Goal: Task Accomplishment & Management: Manage account settings

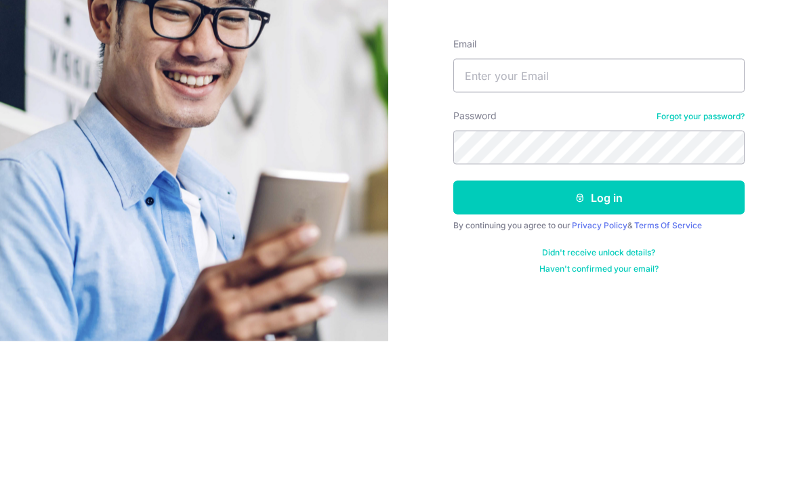
scroll to position [54, 0]
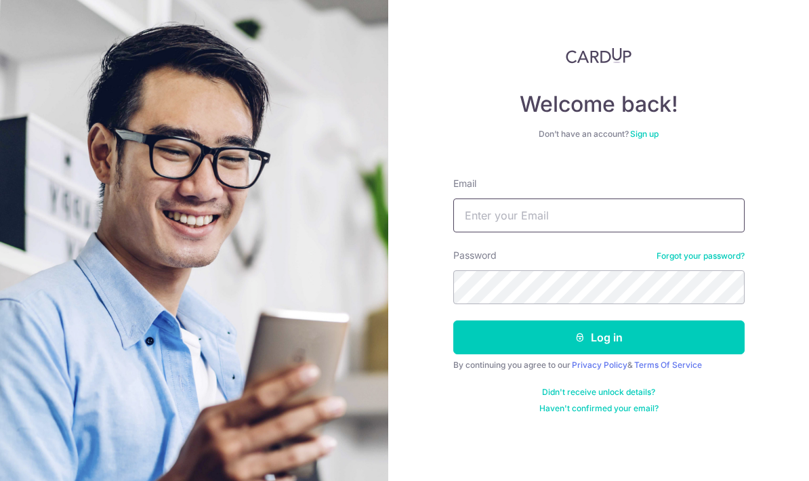
type input "[EMAIL_ADDRESS][DOMAIN_NAME]"
click at [663, 320] on button "Log in" at bounding box center [598, 337] width 291 height 34
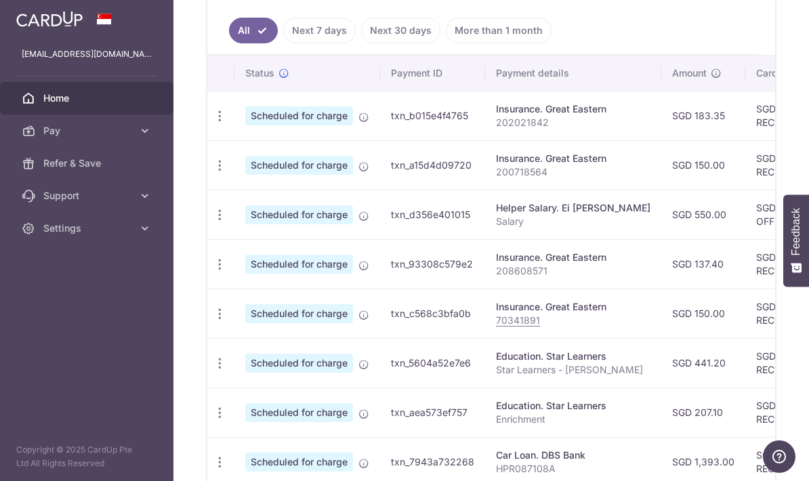
scroll to position [394, 0]
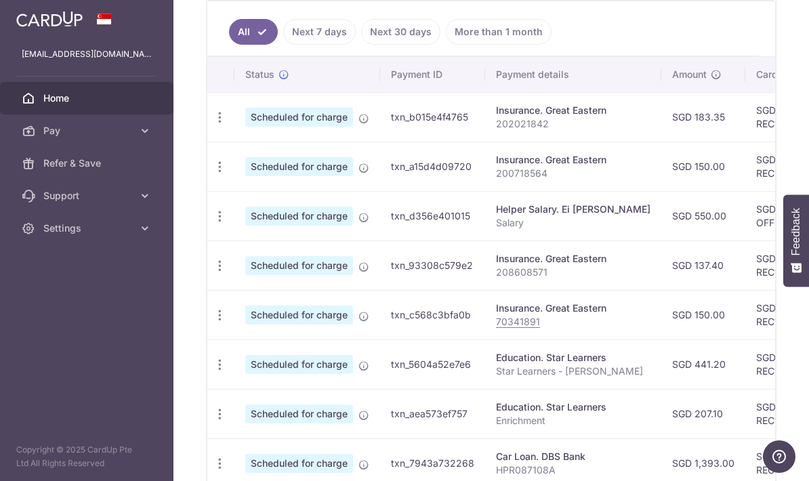
click at [213, 125] on icon "button" at bounding box center [220, 117] width 14 height 14
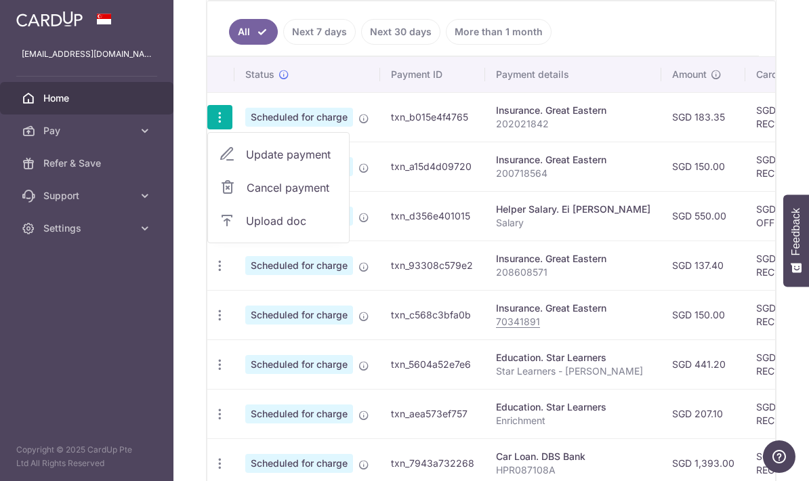
click at [49, 130] on div at bounding box center [404, 240] width 809 height 481
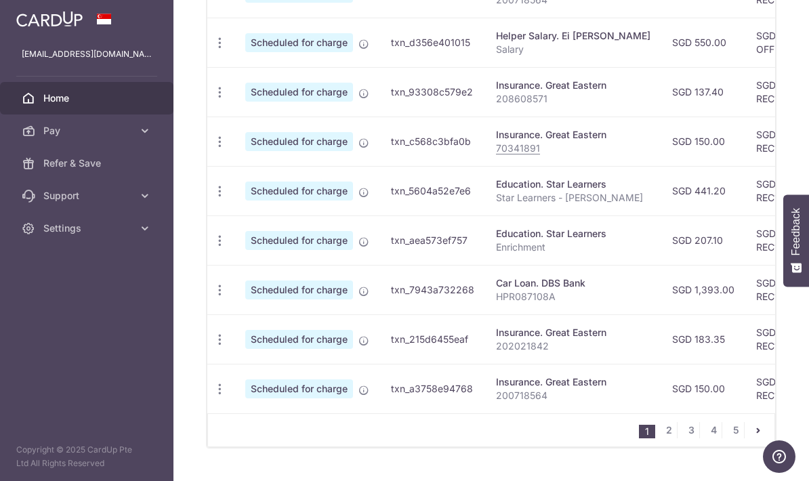
scroll to position [567, 0]
click at [671, 439] on link "2" at bounding box center [669, 431] width 16 height 16
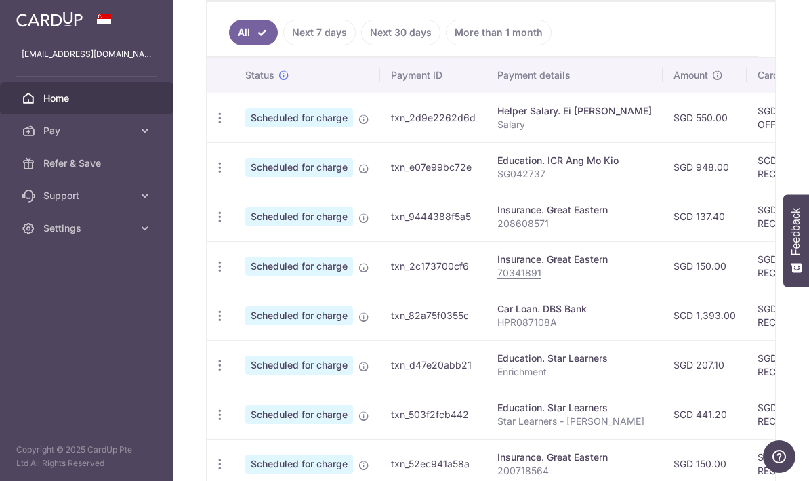
scroll to position [395, 0]
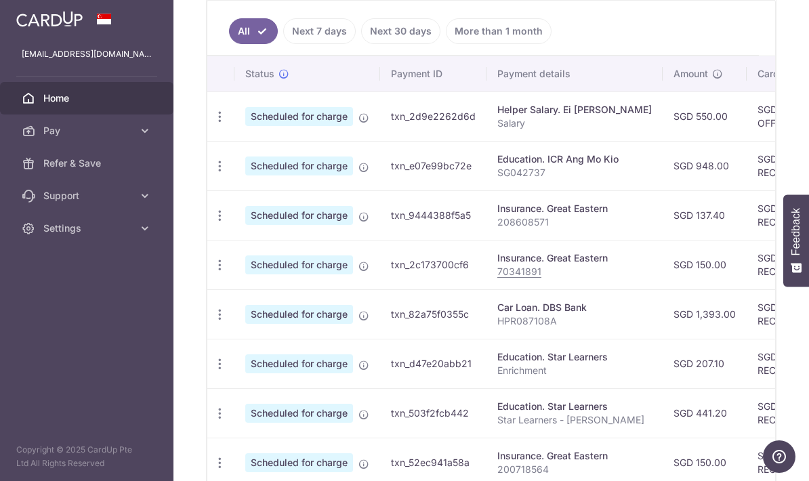
click at [213, 173] on icon "button" at bounding box center [220, 166] width 14 height 14
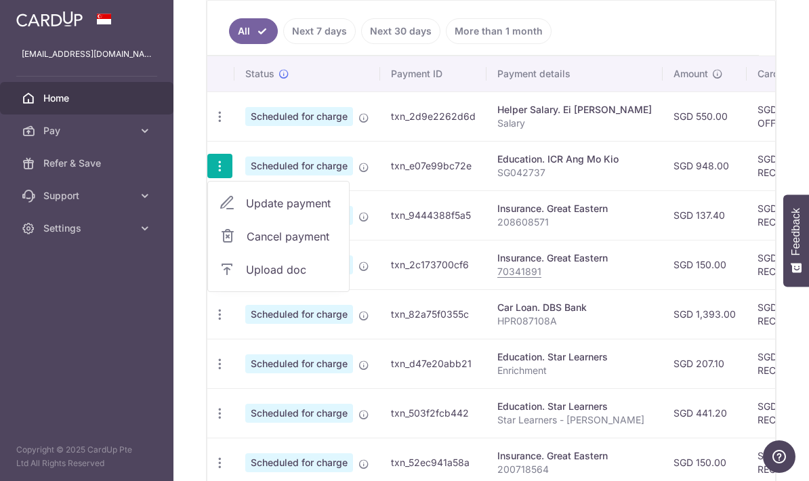
click at [247, 245] on span "Cancel payment" at bounding box center [292, 236] width 91 height 16
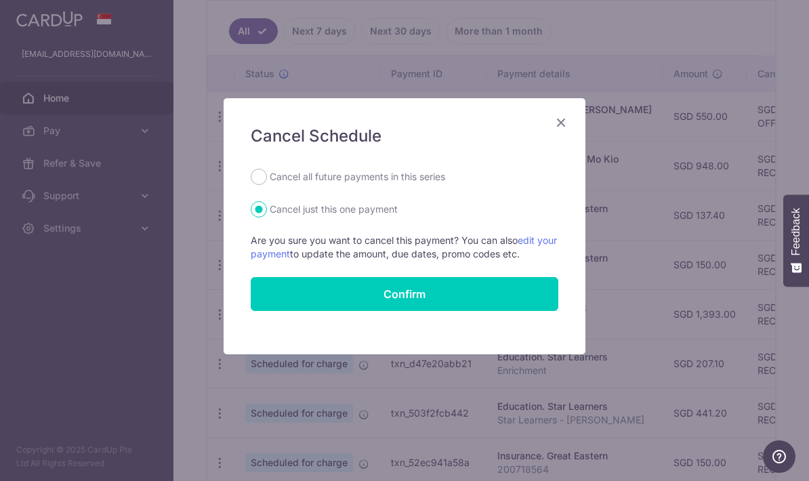
click at [427, 178] on label "Cancel all future payments in this series" at bounding box center [357, 177] width 175 height 16
click at [267, 178] on input "Cancel all future payments in this series" at bounding box center [259, 177] width 16 height 16
radio input "true"
click at [484, 290] on button "Confirm" at bounding box center [405, 294] width 308 height 34
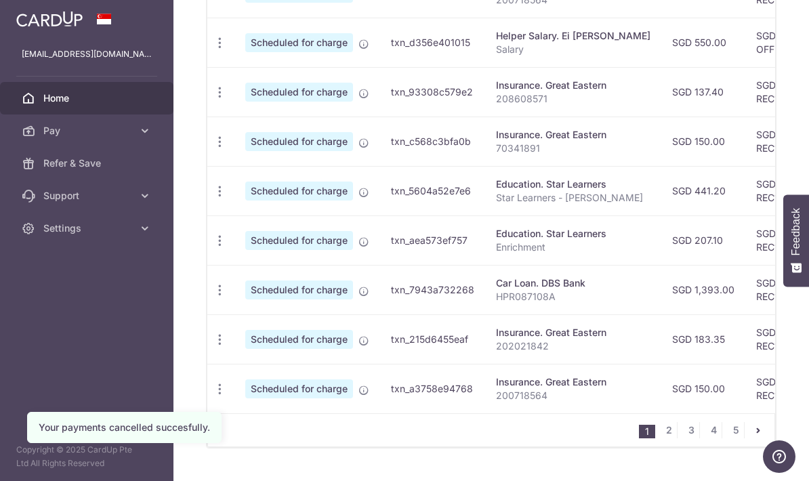
scroll to position [567, 0]
click at [673, 439] on link "2" at bounding box center [669, 431] width 16 height 16
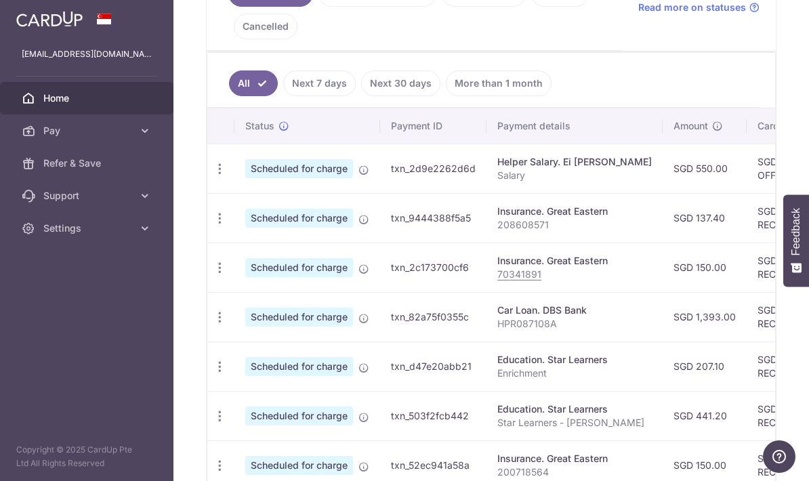
scroll to position [341, 0]
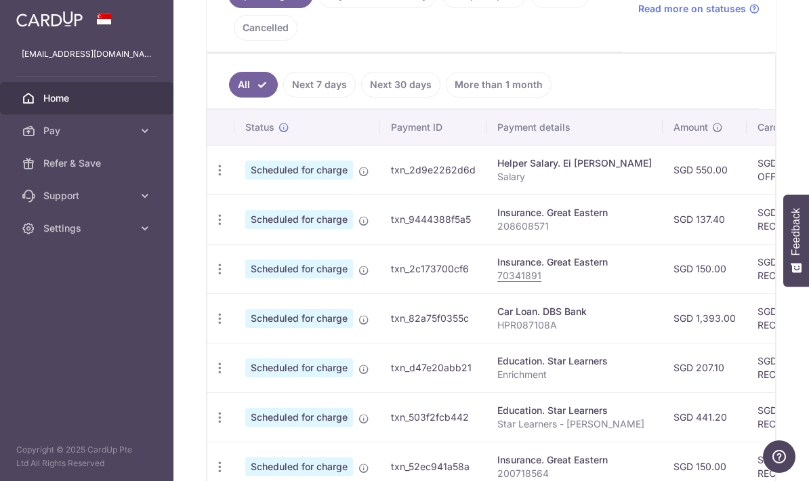
click at [213, 177] on icon "button" at bounding box center [220, 170] width 14 height 14
click at [247, 249] on span "Cancel payment" at bounding box center [292, 240] width 91 height 16
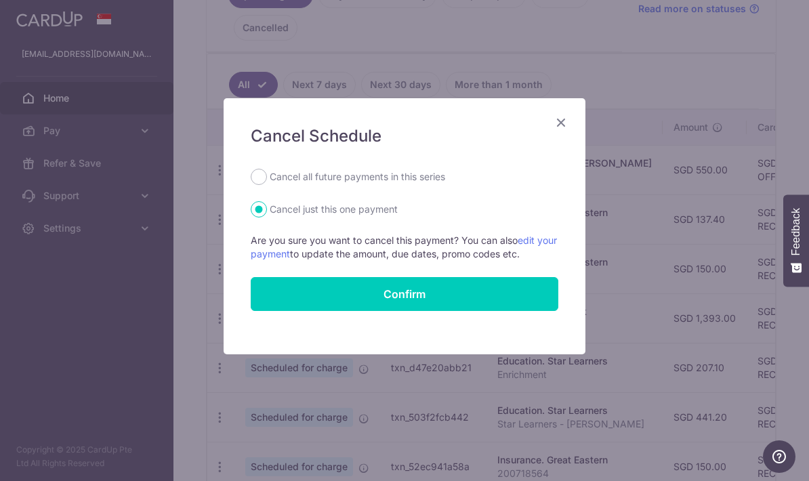
click at [434, 177] on label "Cancel all future payments in this series" at bounding box center [357, 177] width 175 height 16
click at [267, 177] on input "Cancel all future payments in this series" at bounding box center [259, 177] width 16 height 16
radio input "true"
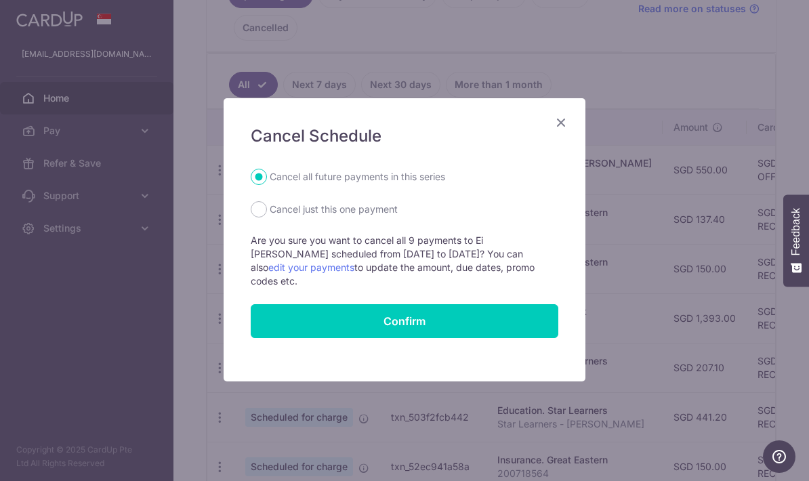
click at [488, 310] on button "Confirm" at bounding box center [405, 321] width 308 height 34
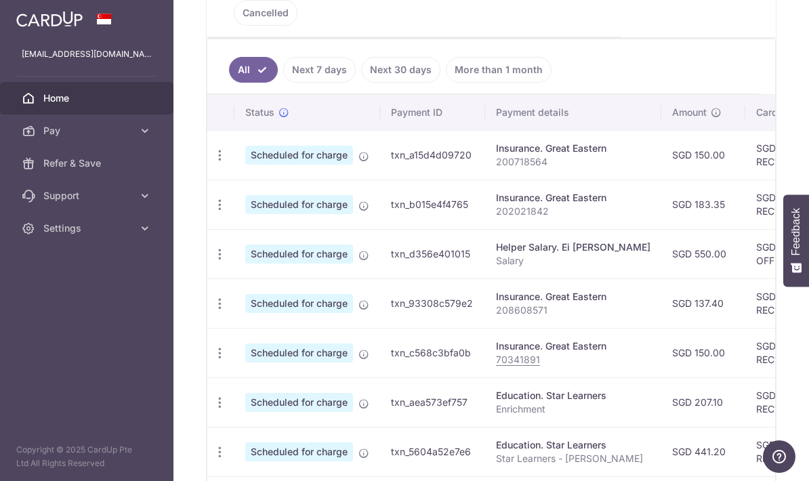
scroll to position [379, 0]
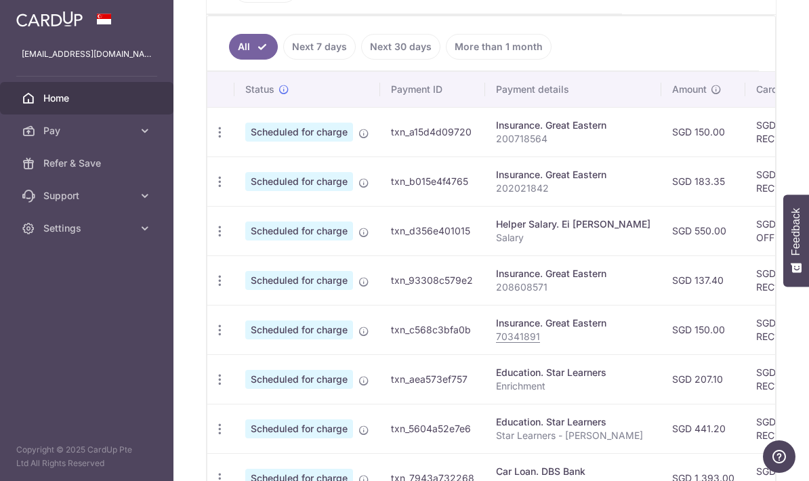
click at [213, 140] on icon "button" at bounding box center [220, 132] width 14 height 14
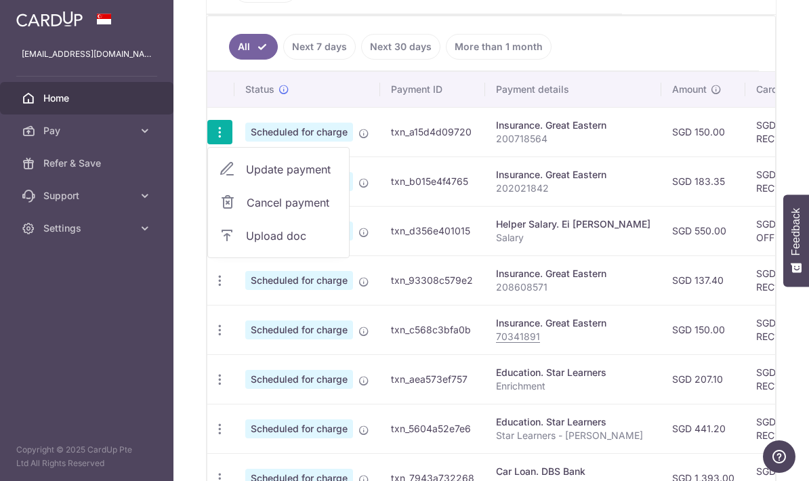
click at [247, 211] on span "Cancel payment" at bounding box center [292, 202] width 91 height 16
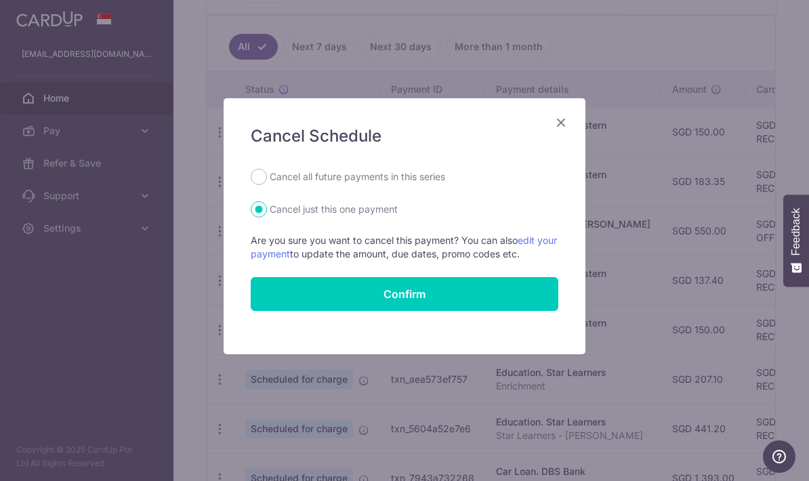
click at [408, 174] on label "Cancel all future payments in this series" at bounding box center [357, 177] width 175 height 16
click at [267, 174] on input "Cancel all future payments in this series" at bounding box center [259, 177] width 16 height 16
radio input "true"
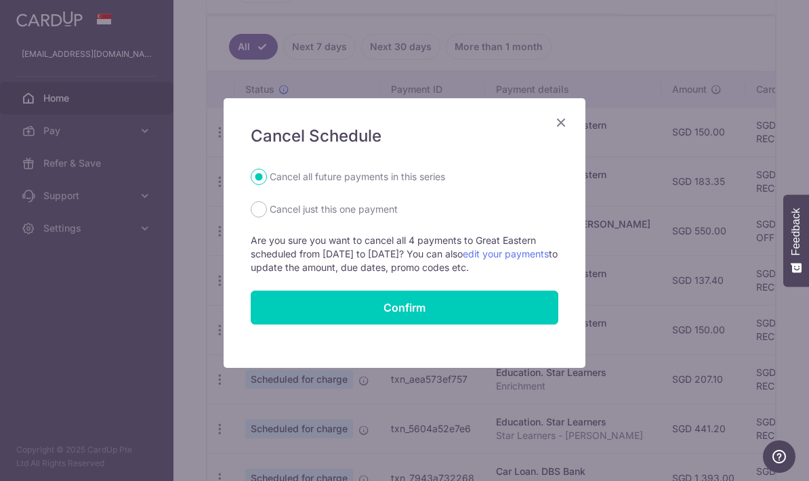
click at [496, 313] on button "Confirm" at bounding box center [405, 308] width 308 height 34
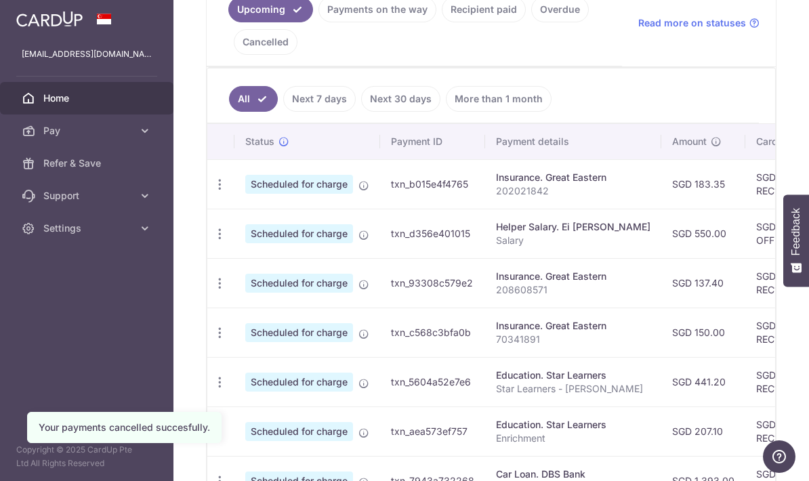
scroll to position [328, 0]
click at [213, 191] on icon "button" at bounding box center [220, 184] width 14 height 14
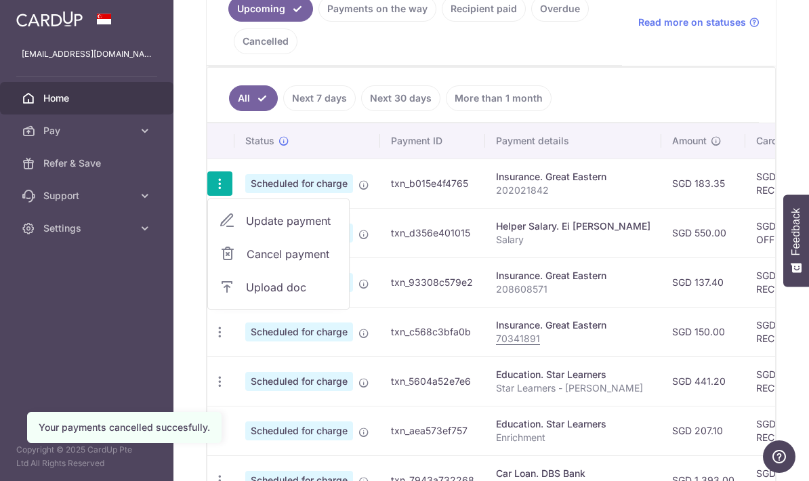
click at [247, 262] on span "Cancel payment" at bounding box center [292, 254] width 91 height 16
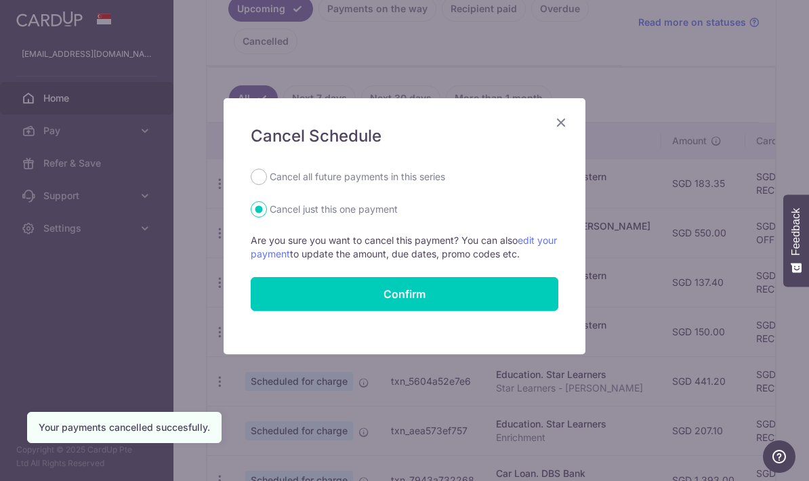
click at [352, 177] on label "Cancel all future payments in this series" at bounding box center [357, 177] width 175 height 16
click at [267, 177] on input "Cancel all future payments in this series" at bounding box center [259, 177] width 16 height 16
radio input "true"
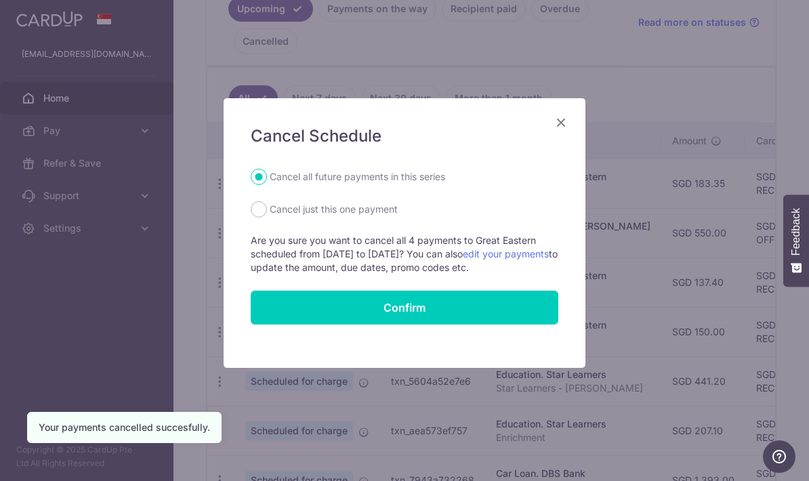
click at [515, 312] on button "Confirm" at bounding box center [405, 308] width 308 height 34
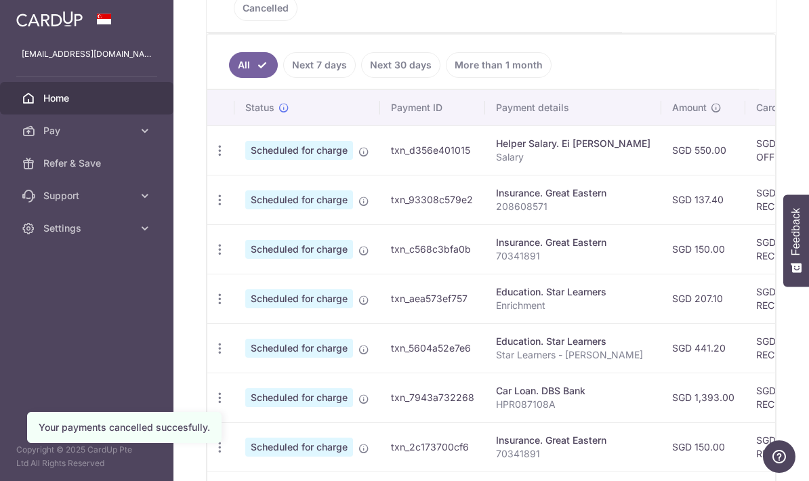
scroll to position [360, 0]
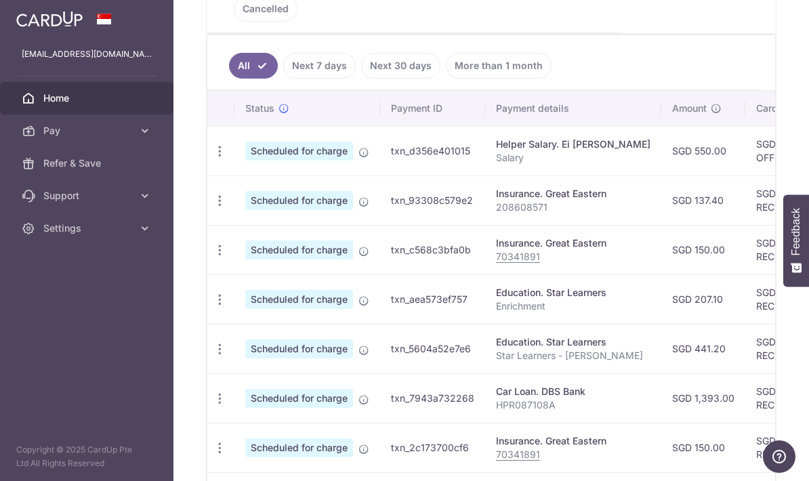
click at [213, 208] on icon "button" at bounding box center [220, 201] width 14 height 14
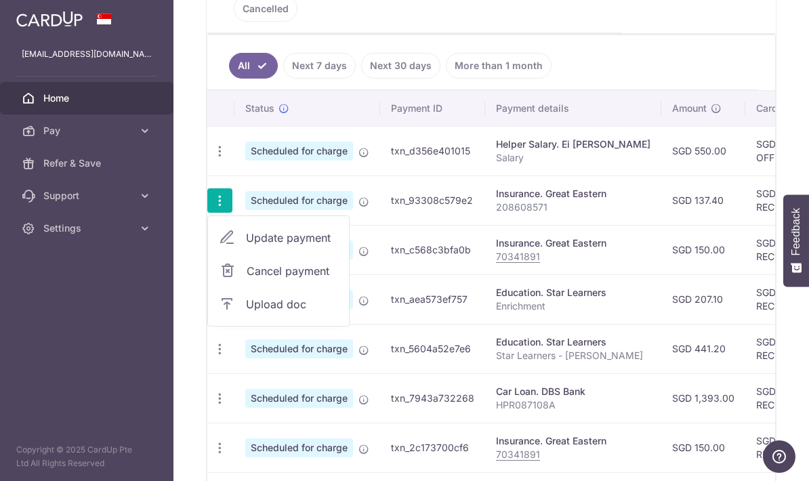
click at [247, 279] on span "Cancel payment" at bounding box center [292, 271] width 91 height 16
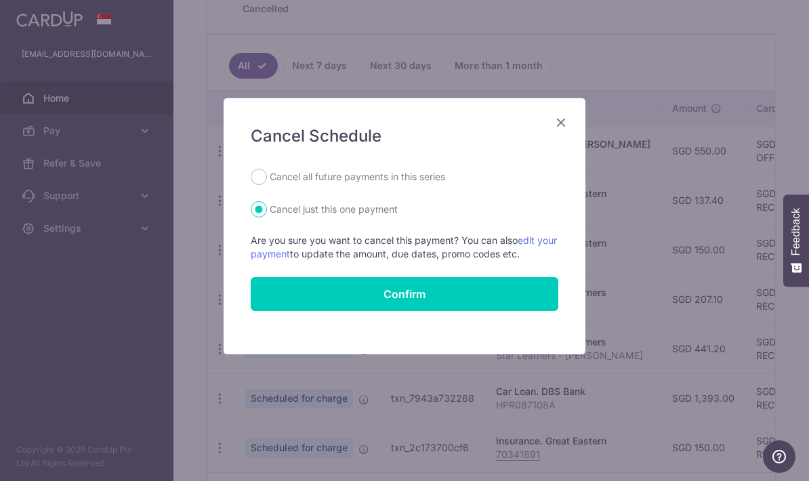
click at [427, 175] on label "Cancel all future payments in this series" at bounding box center [357, 177] width 175 height 16
click at [267, 175] on input "Cancel all future payments in this series" at bounding box center [259, 177] width 16 height 16
radio input "true"
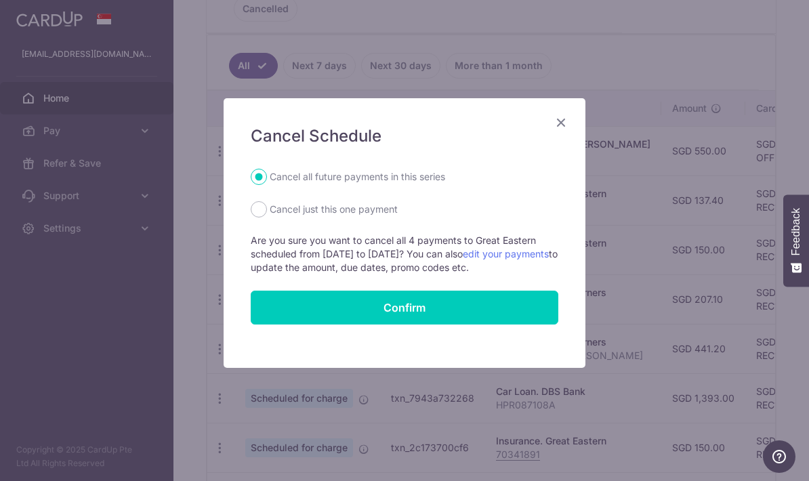
click at [495, 314] on button "Confirm" at bounding box center [405, 308] width 308 height 34
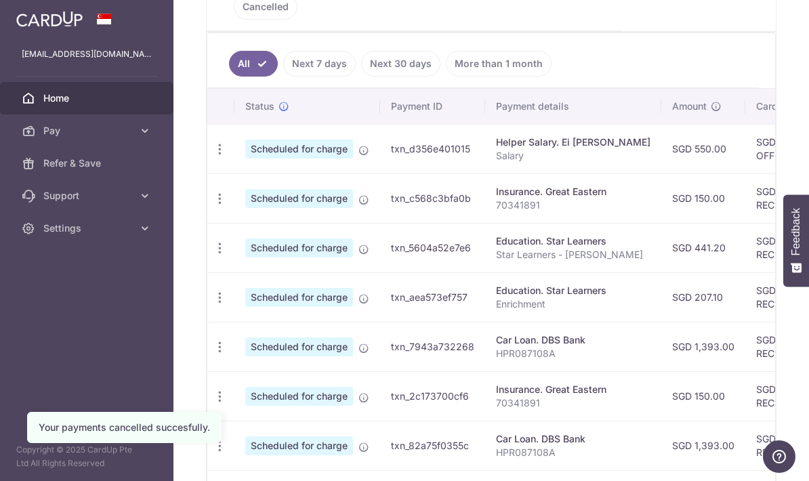
scroll to position [375, 0]
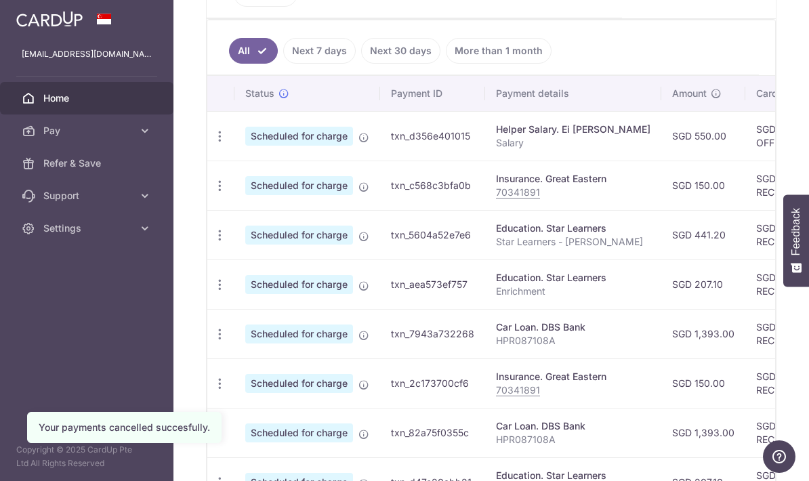
click at [213, 193] on icon "button" at bounding box center [220, 186] width 14 height 14
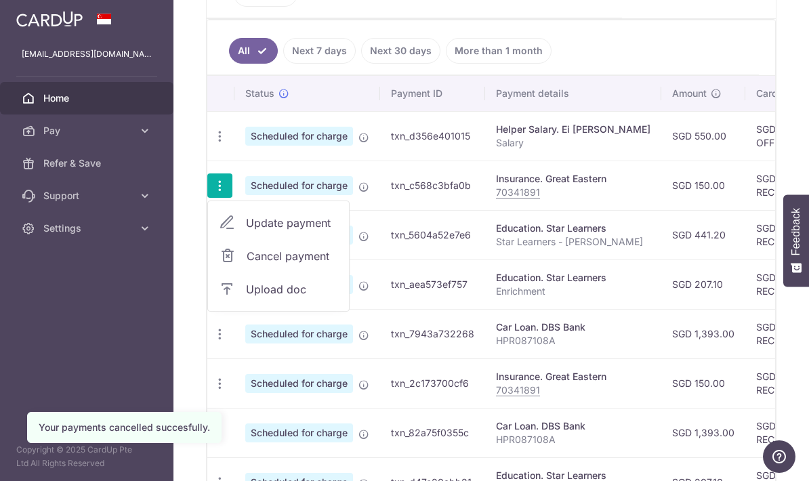
click at [247, 264] on span "Cancel payment" at bounding box center [292, 256] width 91 height 16
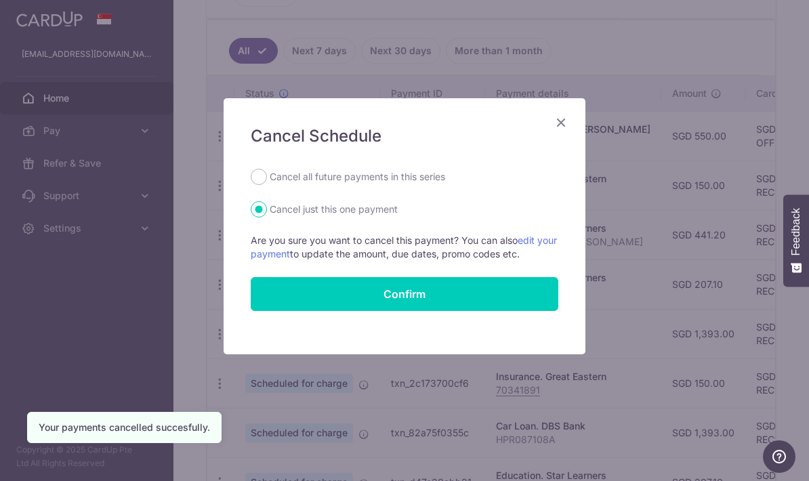
click at [425, 176] on label "Cancel all future payments in this series" at bounding box center [357, 177] width 175 height 16
click at [267, 176] on input "Cancel all future payments in this series" at bounding box center [259, 177] width 16 height 16
radio input "true"
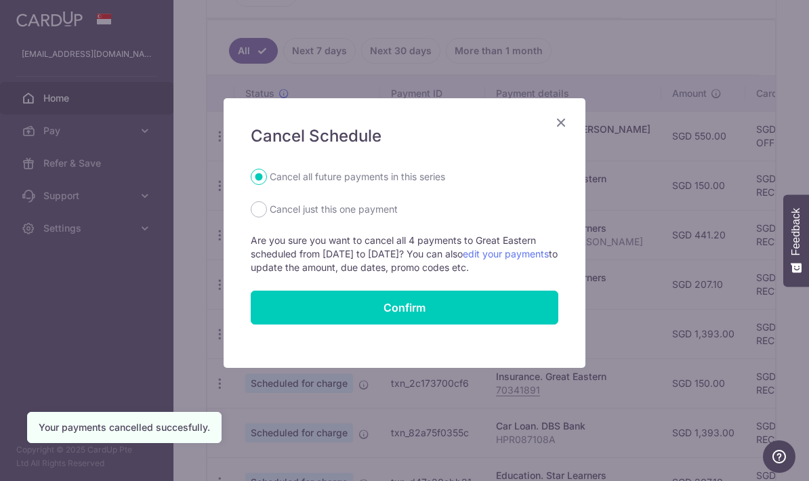
click at [475, 311] on button "Confirm" at bounding box center [405, 308] width 308 height 34
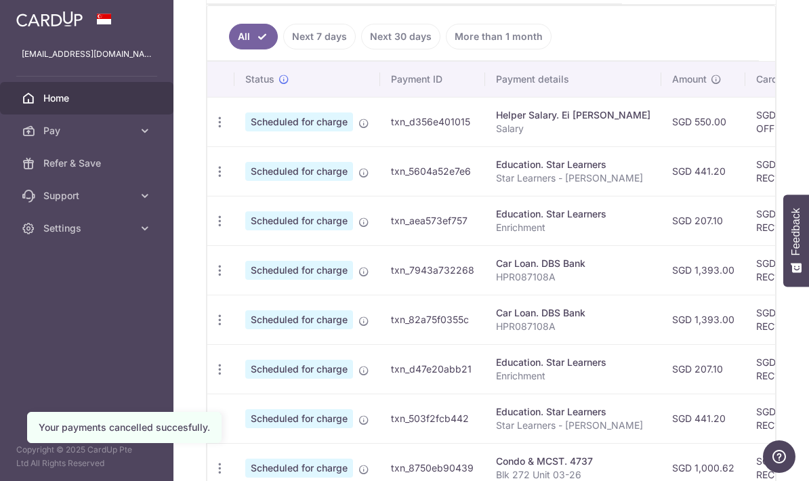
scroll to position [391, 0]
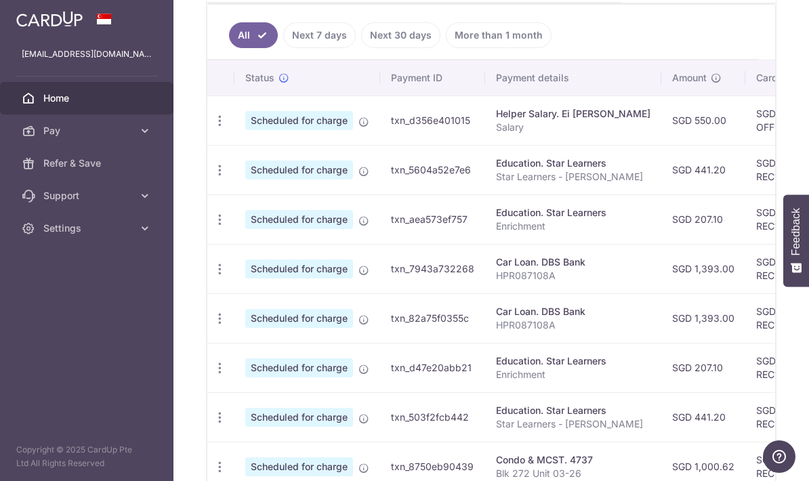
click at [213, 177] on icon "button" at bounding box center [220, 170] width 14 height 14
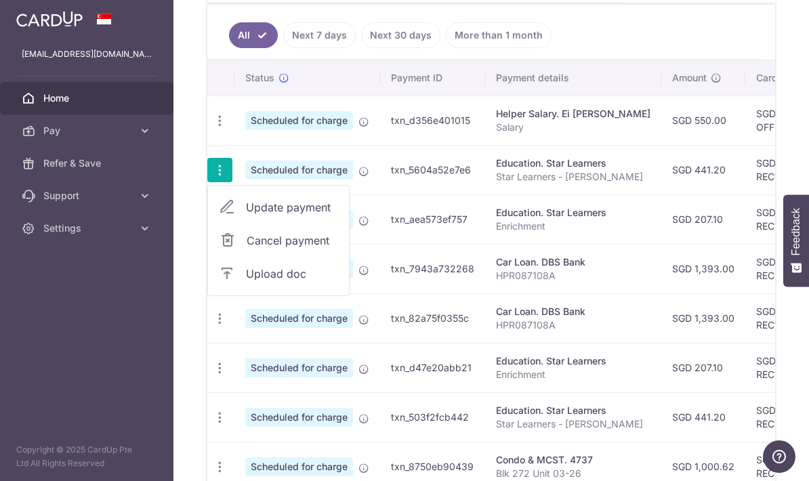
click at [247, 249] on span "Cancel payment" at bounding box center [292, 240] width 91 height 16
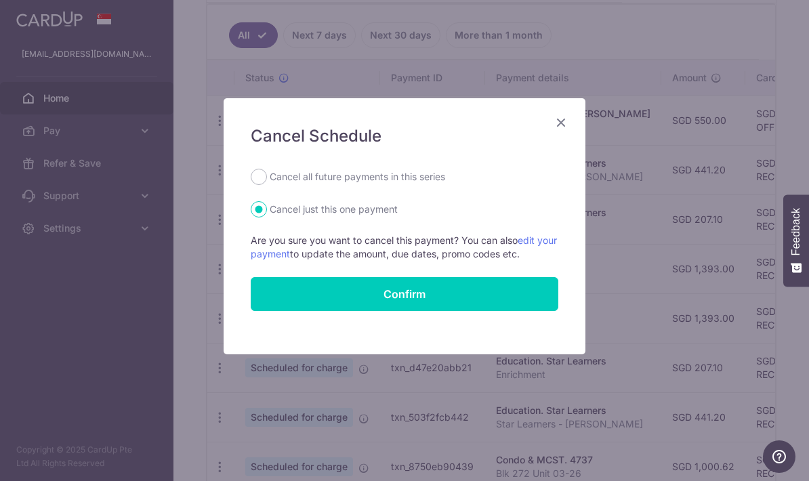
click at [445, 182] on label "Cancel all future payments in this series" at bounding box center [357, 177] width 175 height 16
click at [267, 182] on input "Cancel all future payments in this series" at bounding box center [259, 177] width 16 height 16
radio input "true"
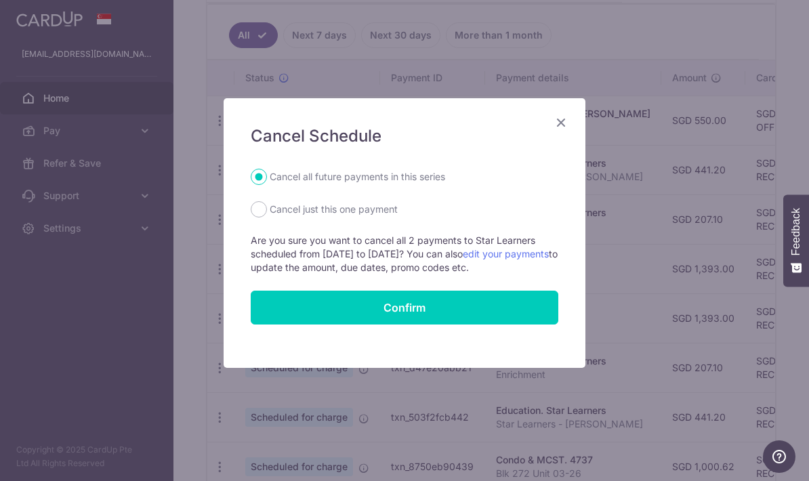
click at [511, 312] on button "Confirm" at bounding box center [405, 308] width 308 height 34
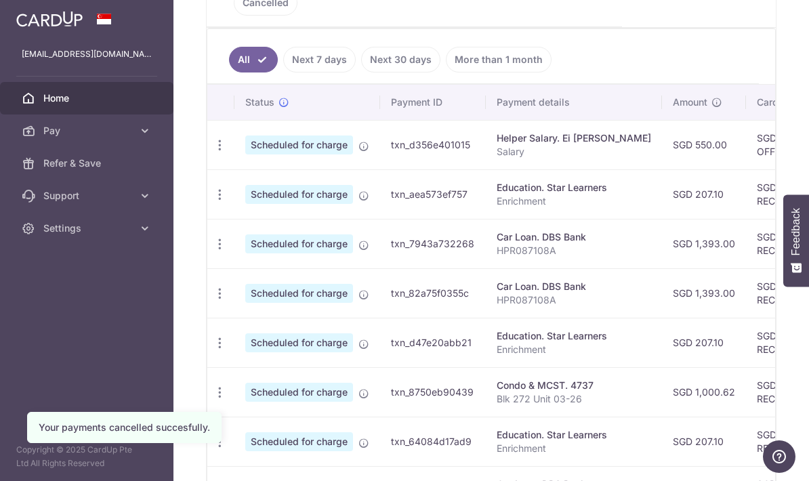
scroll to position [400, 0]
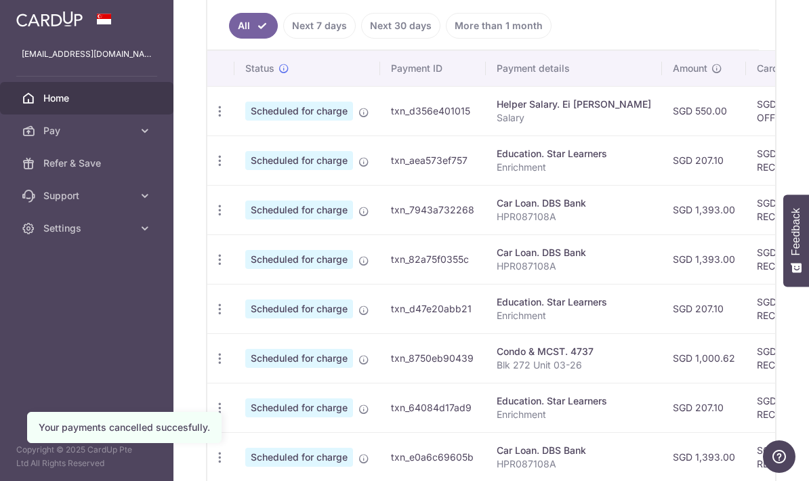
click at [213, 168] on icon "button" at bounding box center [220, 161] width 14 height 14
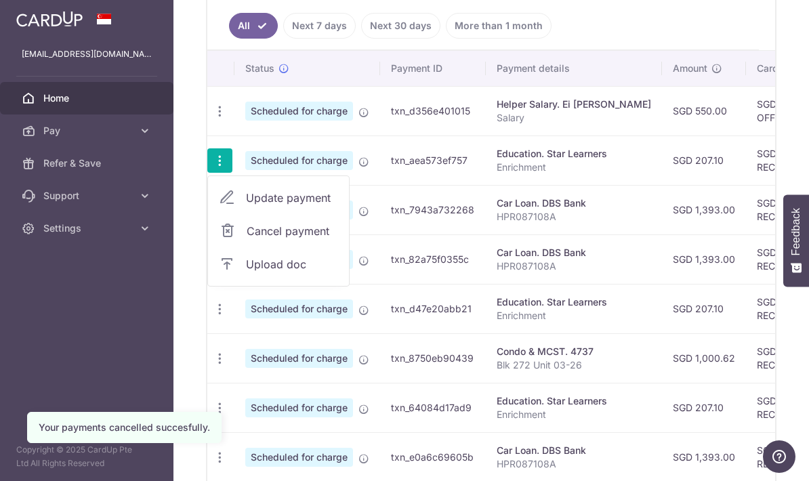
click at [247, 239] on span "Cancel payment" at bounding box center [292, 231] width 91 height 16
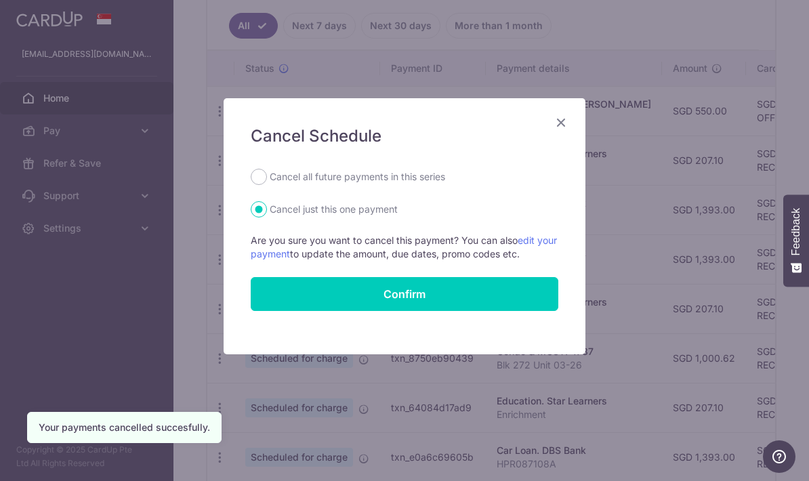
click at [436, 184] on label "Cancel all future payments in this series" at bounding box center [357, 177] width 175 height 16
click at [267, 184] on input "Cancel all future payments in this series" at bounding box center [259, 177] width 16 height 16
radio input "true"
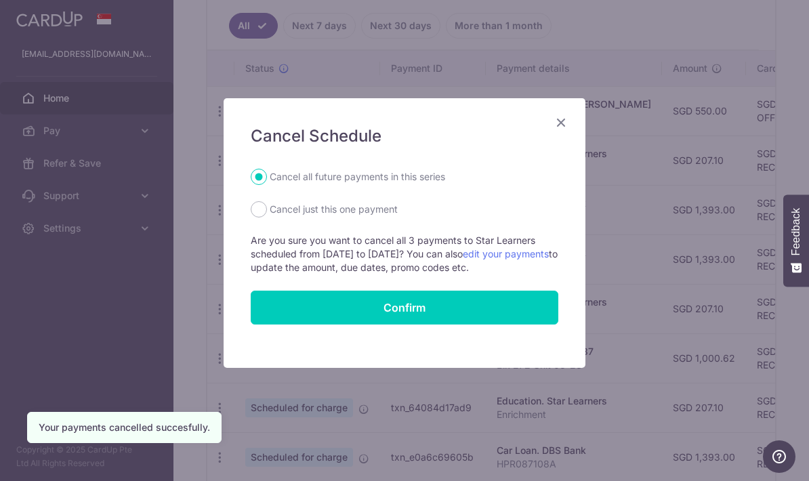
click at [475, 318] on button "Confirm" at bounding box center [405, 308] width 308 height 34
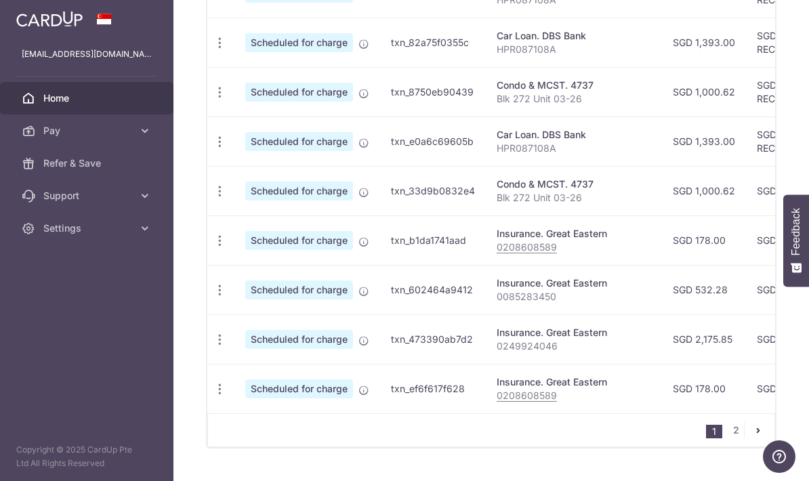
scroll to position [567, 0]
click at [213, 249] on icon "button" at bounding box center [220, 241] width 14 height 14
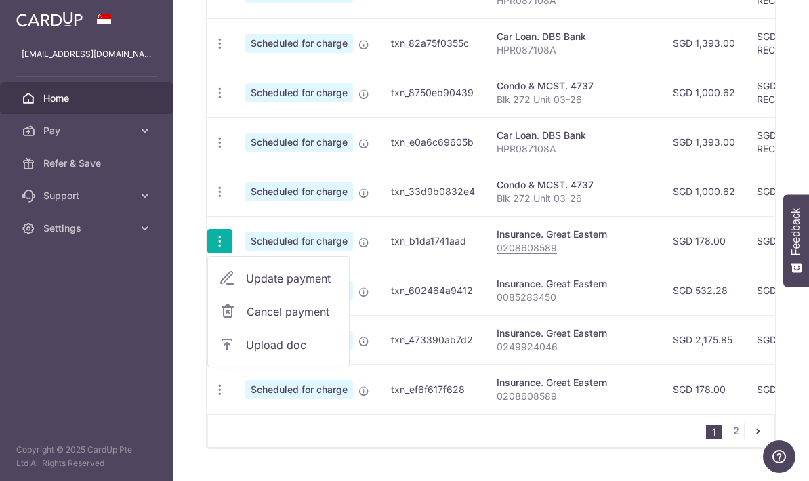
click at [247, 320] on span "Cancel payment" at bounding box center [292, 312] width 91 height 16
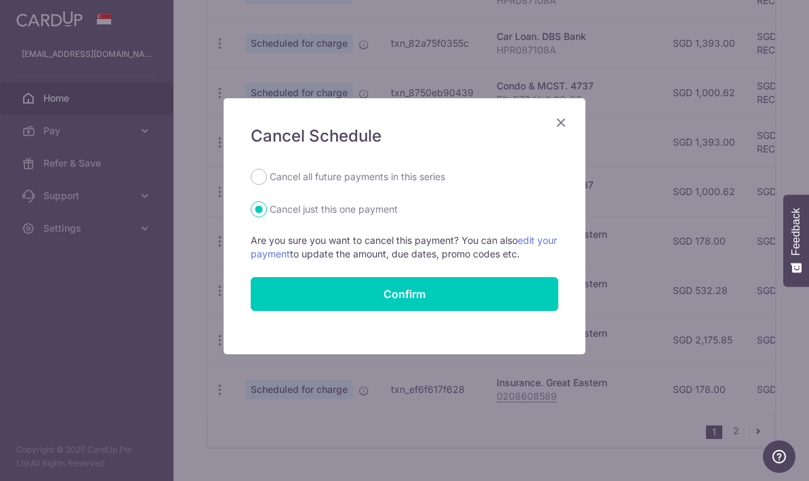
click at [435, 183] on label "Cancel all future payments in this series" at bounding box center [357, 177] width 175 height 16
click at [267, 183] on input "Cancel all future payments in this series" at bounding box center [259, 177] width 16 height 16
radio input "true"
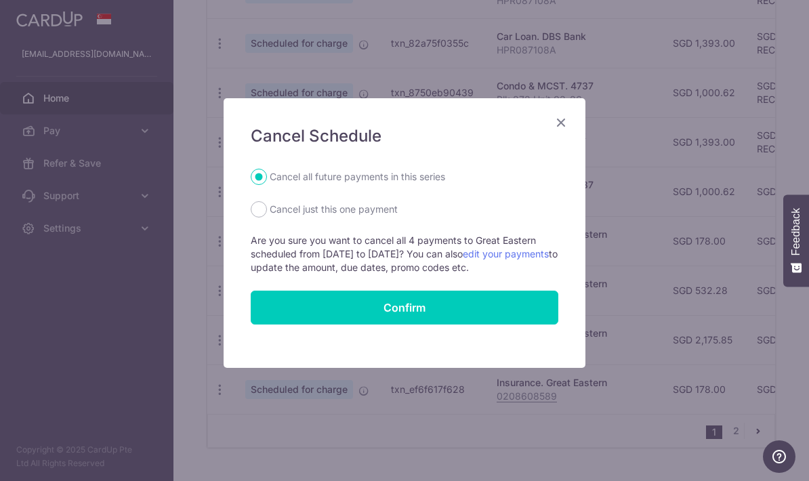
click at [505, 313] on button "Confirm" at bounding box center [405, 308] width 308 height 34
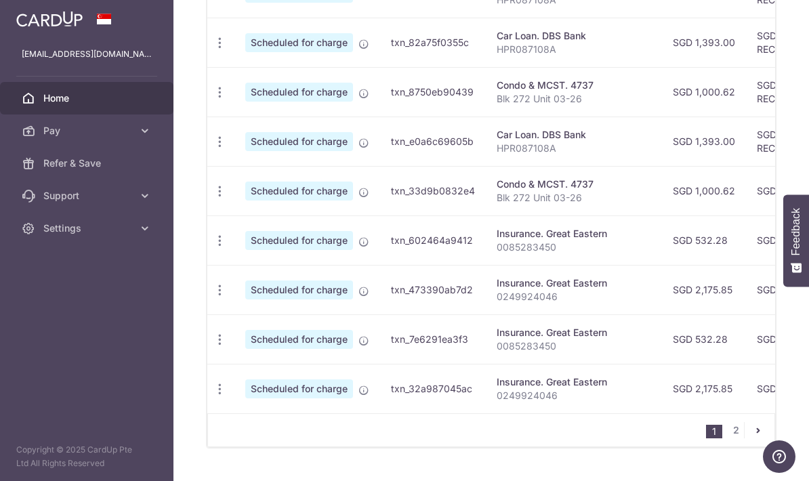
scroll to position [567, 0]
click at [213, 249] on icon "button" at bounding box center [220, 241] width 14 height 14
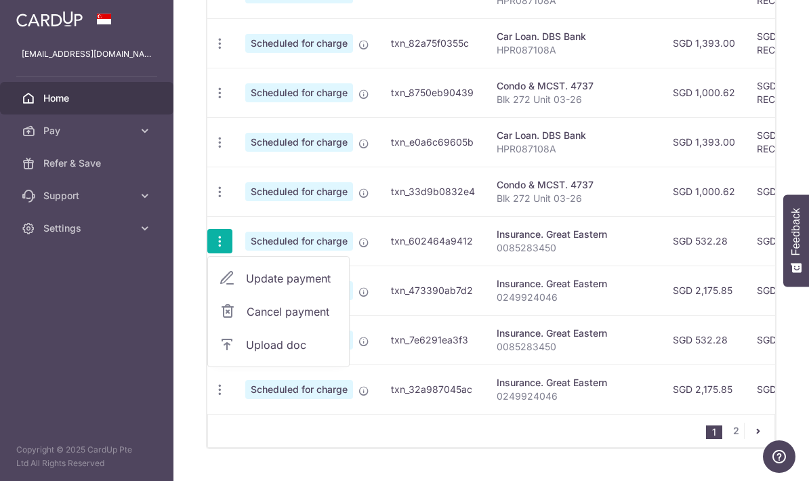
click at [247, 320] on span "Cancel payment" at bounding box center [292, 312] width 91 height 16
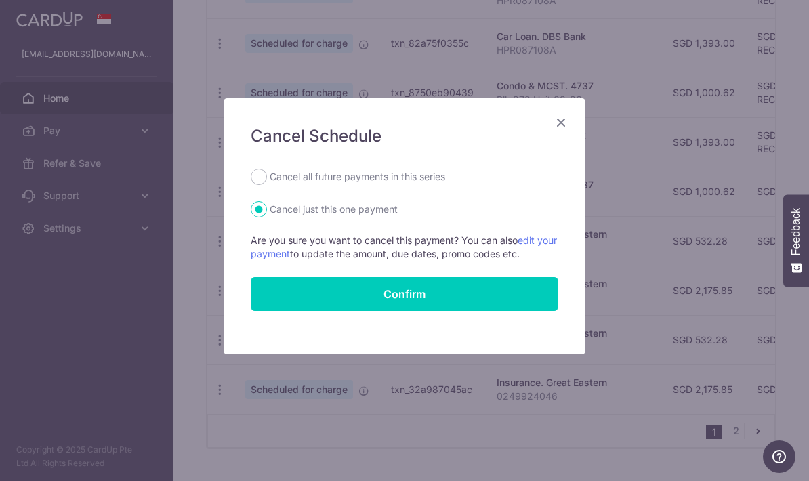
click at [425, 181] on label "Cancel all future payments in this series" at bounding box center [357, 177] width 175 height 16
click at [267, 181] on input "Cancel all future payments in this series" at bounding box center [259, 177] width 16 height 16
radio input "true"
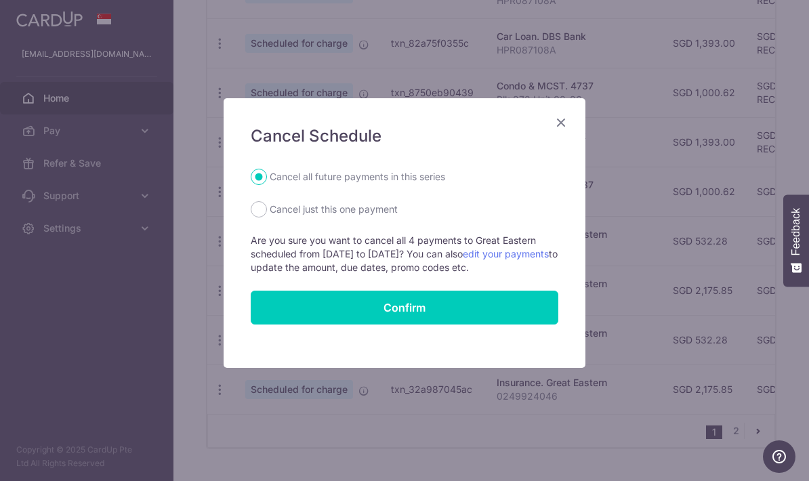
click at [488, 315] on button "Confirm" at bounding box center [405, 308] width 308 height 34
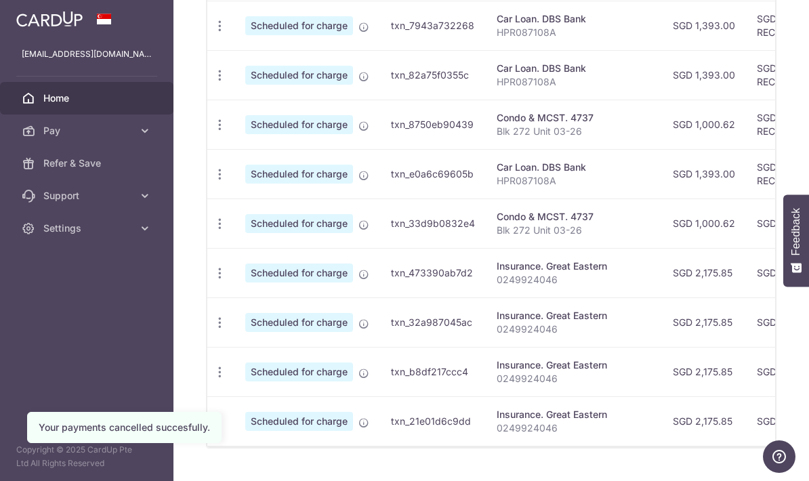
scroll to position [535, 0]
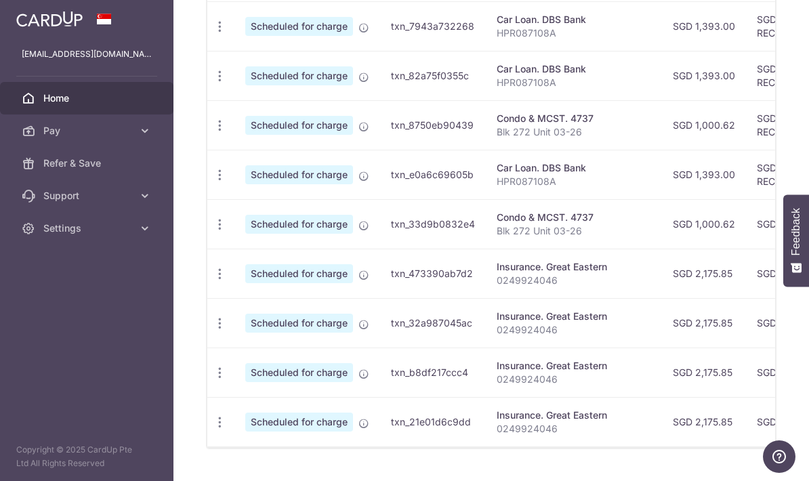
click at [213, 281] on icon "button" at bounding box center [220, 274] width 14 height 14
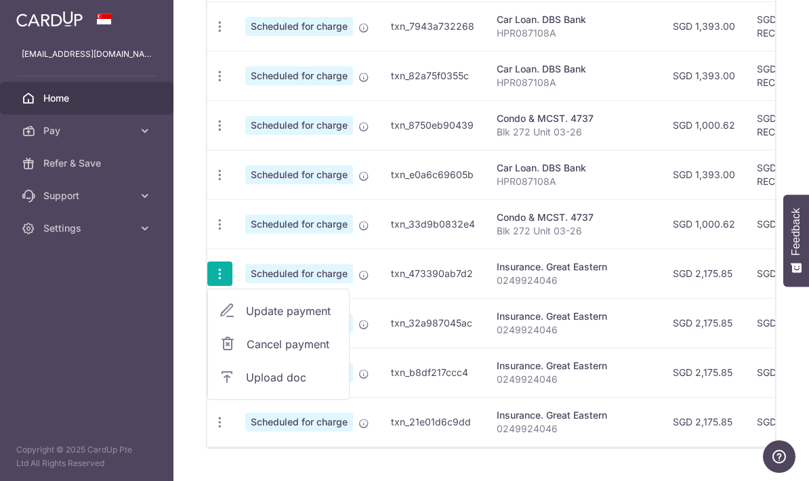
click at [247, 352] on span "Cancel payment" at bounding box center [292, 344] width 91 height 16
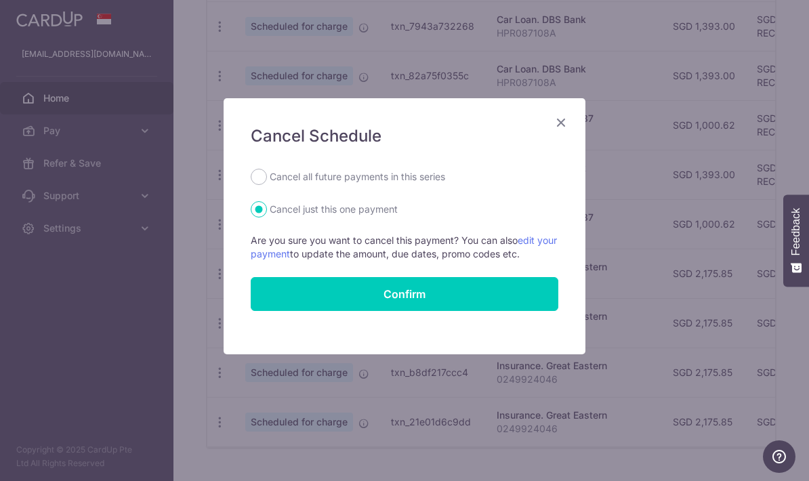
click at [432, 176] on label "Cancel all future payments in this series" at bounding box center [357, 177] width 175 height 16
click at [267, 176] on input "Cancel all future payments in this series" at bounding box center [259, 177] width 16 height 16
radio input "true"
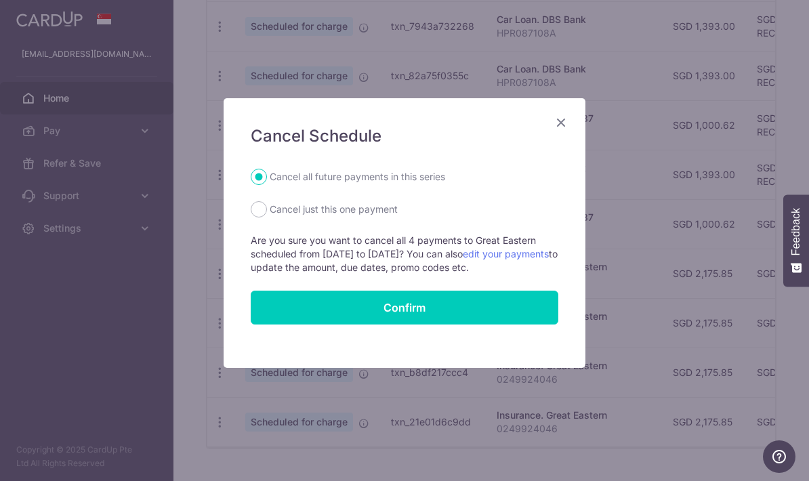
click at [492, 312] on button "Confirm" at bounding box center [405, 308] width 308 height 34
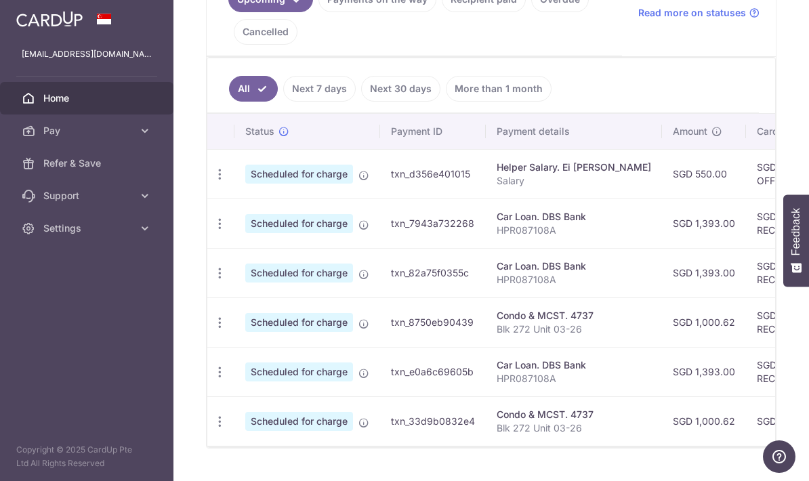
scroll to position [337, 0]
click at [213, 232] on icon "button" at bounding box center [220, 224] width 14 height 14
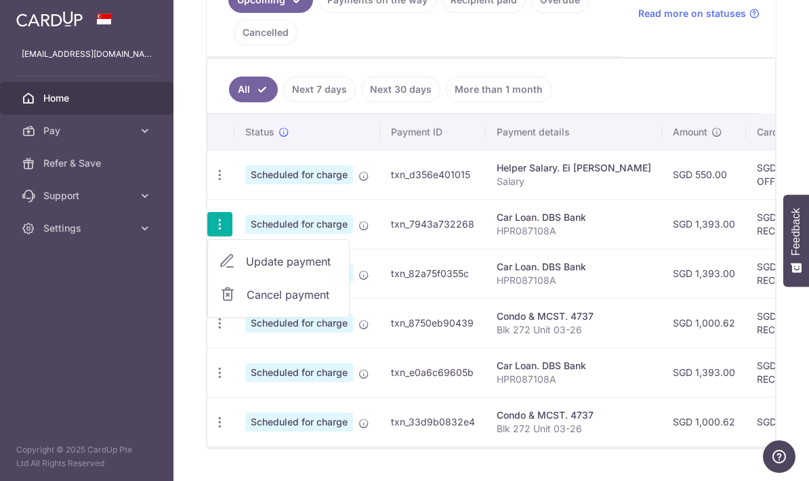
click at [247, 303] on span "Cancel payment" at bounding box center [292, 295] width 91 height 16
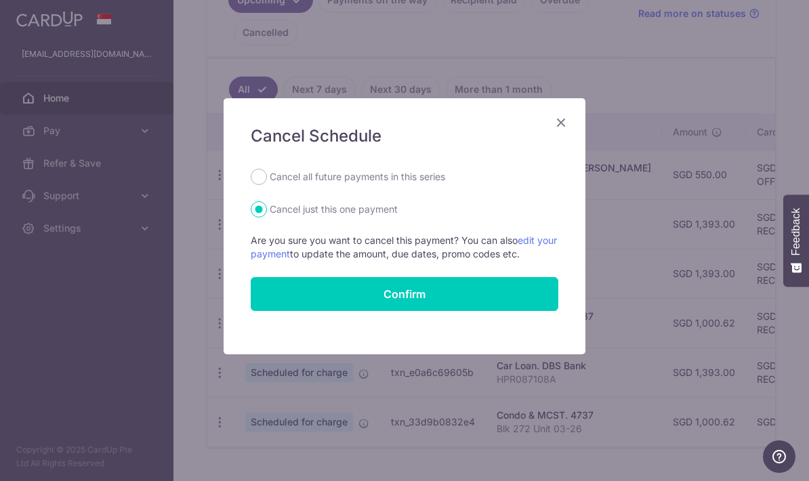
click at [427, 184] on label "Cancel all future payments in this series" at bounding box center [357, 177] width 175 height 16
click at [267, 184] on input "Cancel all future payments in this series" at bounding box center [259, 177] width 16 height 16
radio input "true"
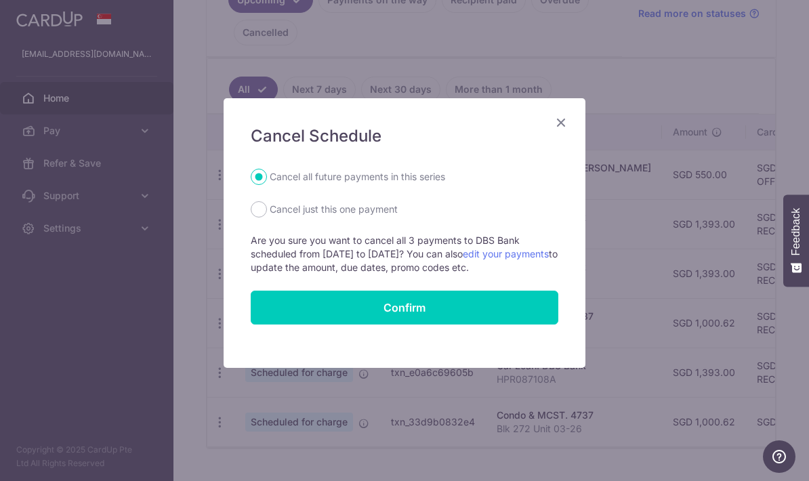
click at [499, 316] on button "Confirm" at bounding box center [405, 308] width 308 height 34
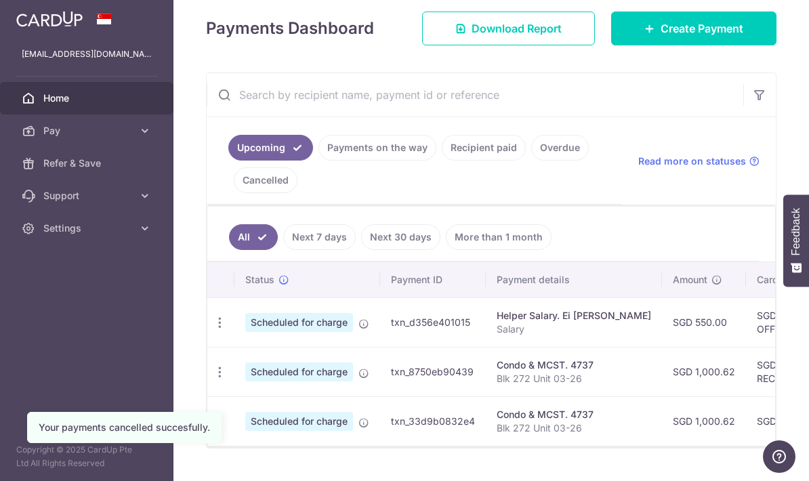
scroll to position [188, 0]
click at [213, 380] on icon "button" at bounding box center [220, 373] width 14 height 14
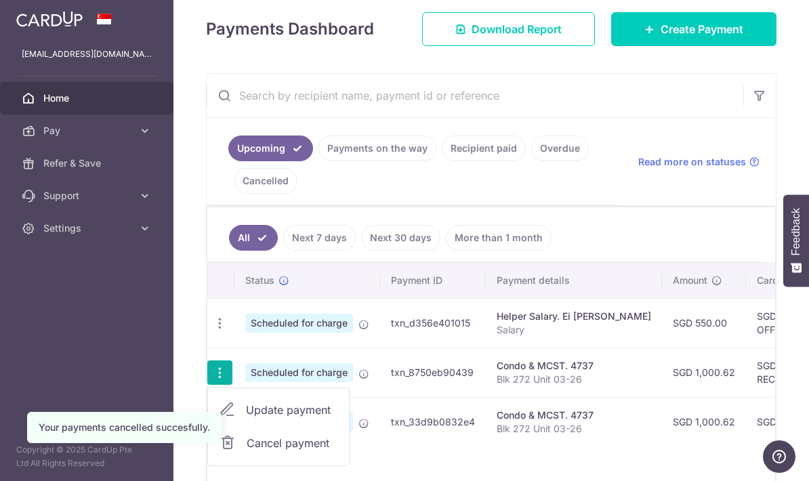
click at [247, 451] on span "Cancel payment" at bounding box center [292, 443] width 91 height 16
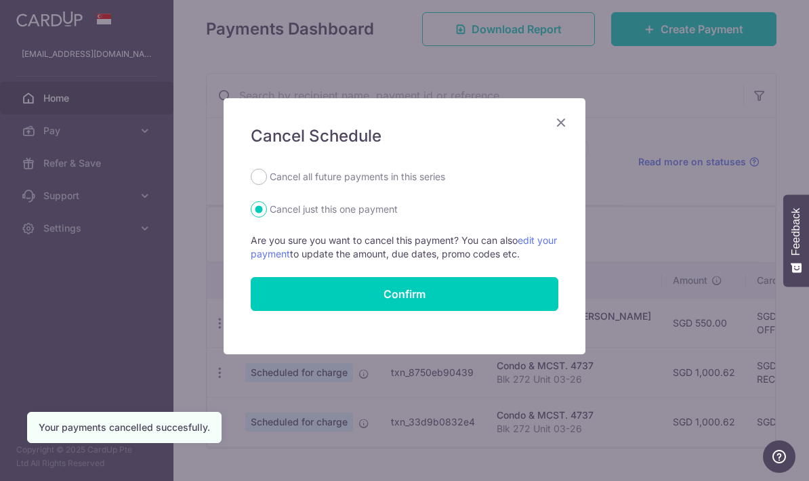
click at [415, 180] on label "Cancel all future payments in this series" at bounding box center [357, 177] width 175 height 16
click at [267, 180] on input "Cancel all future payments in this series" at bounding box center [259, 177] width 16 height 16
radio input "true"
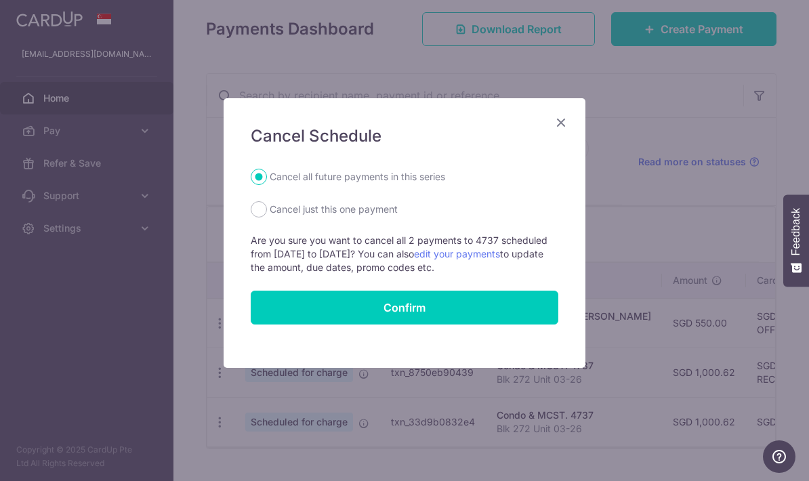
click at [522, 313] on button "Confirm" at bounding box center [405, 308] width 308 height 34
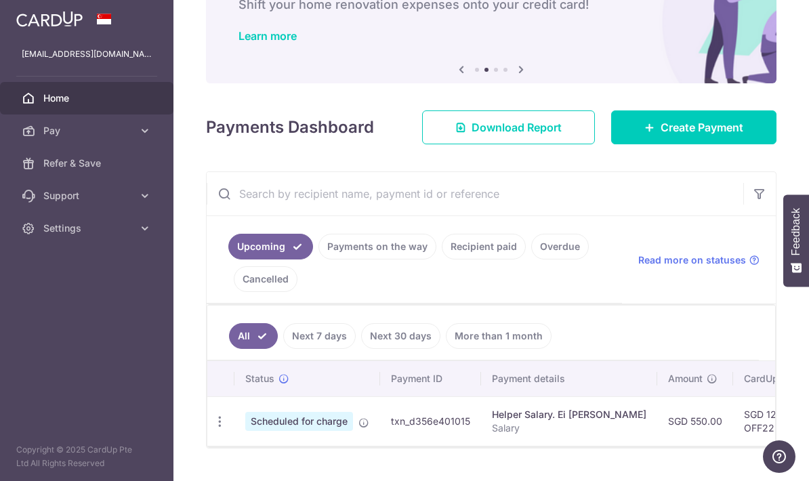
scroll to position [89, 0]
